Goal: Navigation & Orientation: Find specific page/section

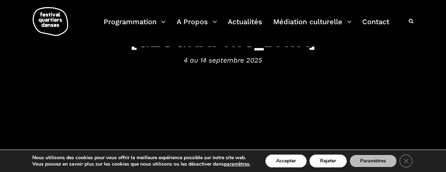
scroll to position [95, 0]
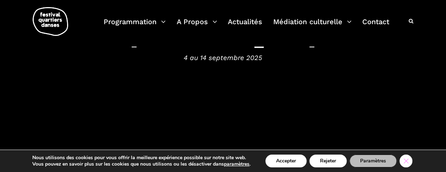
click at [408, 161] on icon "Close GDPR Cookie Banner" at bounding box center [406, 160] width 13 height 11
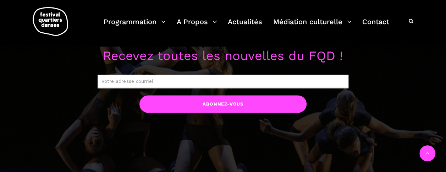
scroll to position [554, 0]
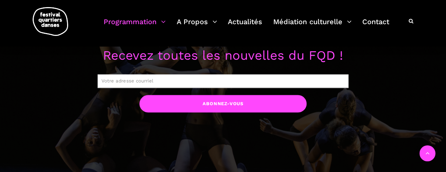
click at [146, 19] on link "Programmation" at bounding box center [135, 26] width 62 height 21
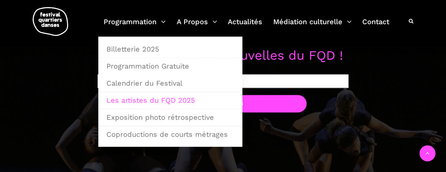
click at [176, 104] on link "Les artistes du FQD 2025" at bounding box center [170, 100] width 136 height 16
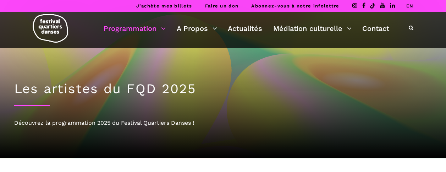
click at [165, 29] on link "Programmation" at bounding box center [135, 28] width 62 height 12
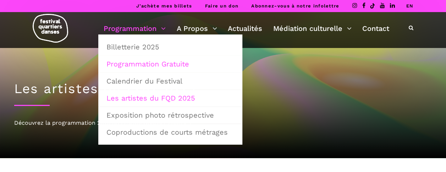
click at [168, 64] on link "Programmation Gratuite" at bounding box center [170, 64] width 136 height 16
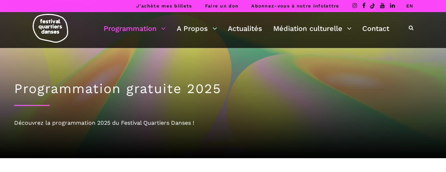
click at [139, 26] on link "Programmation" at bounding box center [135, 28] width 62 height 12
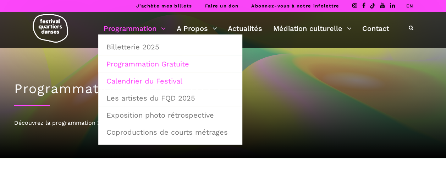
click at [170, 80] on link "Calendrier du Festival" at bounding box center [170, 81] width 136 height 16
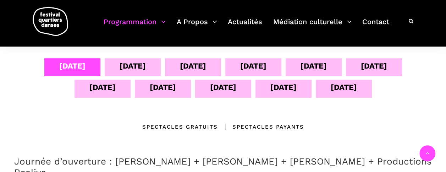
scroll to position [151, 0]
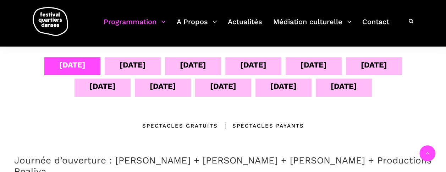
click at [109, 87] on div "[DATE]" at bounding box center [102, 86] width 26 height 12
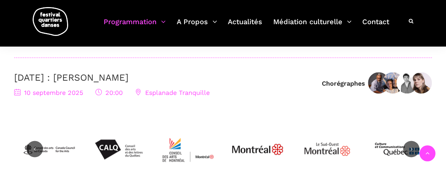
scroll to position [373, 0]
